Goal: Task Accomplishment & Management: Complete application form

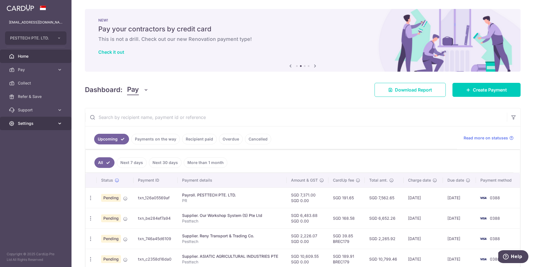
click at [50, 120] on link "Settings" at bounding box center [36, 123] width 72 height 13
click at [42, 135] on span "Account" at bounding box center [36, 137] width 37 height 6
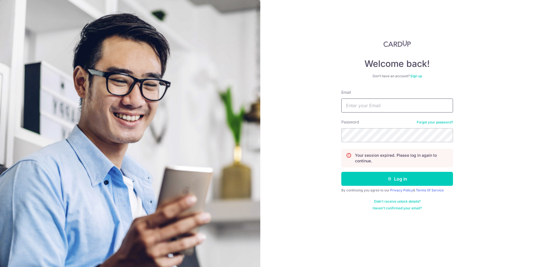
type input "[EMAIL_ADDRESS][DOMAIN_NAME]"
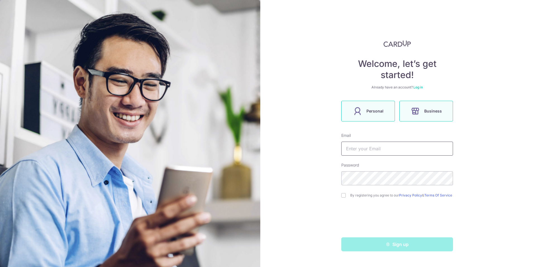
type input "[EMAIL_ADDRESS][DOMAIN_NAME]"
click at [378, 115] on label "Personal" at bounding box center [369, 111] width 54 height 21
type input "[EMAIL_ADDRESS][DOMAIN_NAME]"
click at [376, 113] on span "Personal" at bounding box center [375, 111] width 17 height 7
drag, startPoint x: 403, startPoint y: 148, endPoint x: 318, endPoint y: 149, distance: 85.3
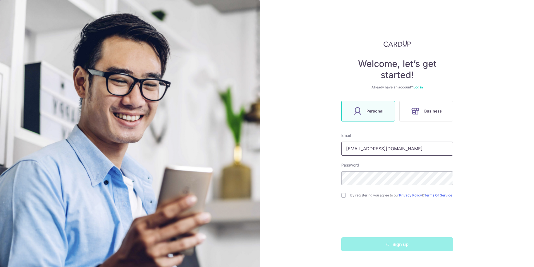
click at [318, 149] on div "Welcome, let’s get started! Already have an account? Log in Personal Business E…" at bounding box center [398, 133] width 274 height 267
type input "[EMAIL_ADDRESS][DOMAIN_NAME]"
click at [331, 178] on div "Welcome, let’s get started! Already have an account? Log in Personal Business E…" at bounding box center [398, 133] width 274 height 267
click at [500, 184] on div "Welcome, let’s get started! Already have an account? Log in Personal Business E…" at bounding box center [398, 133] width 274 height 267
click at [344, 197] on input "checkbox" at bounding box center [344, 195] width 4 height 4
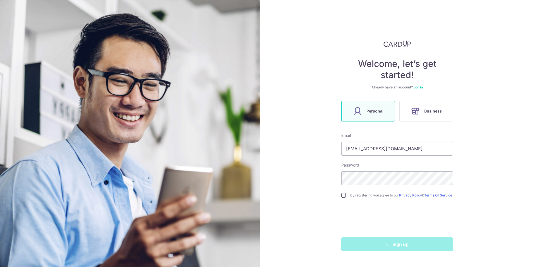
checkbox input "true"
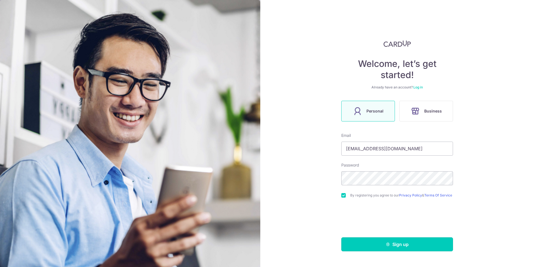
click at [370, 249] on button "Sign up" at bounding box center [398, 244] width 112 height 14
